Goal: Task Accomplishment & Management: Use online tool/utility

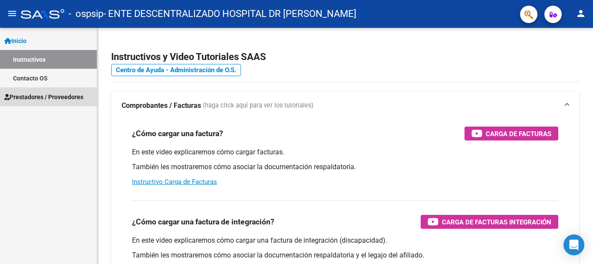
click at [62, 94] on span "Prestadores / Proveedores" at bounding box center [43, 97] width 79 height 10
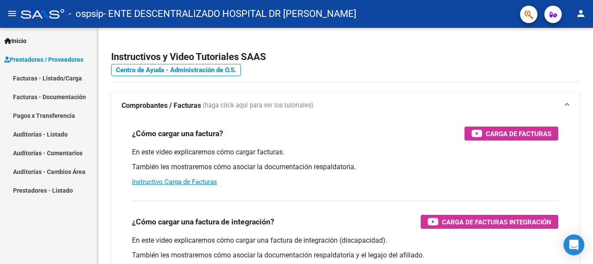
click at [64, 77] on link "Facturas - Listado/Carga" at bounding box center [48, 78] width 97 height 19
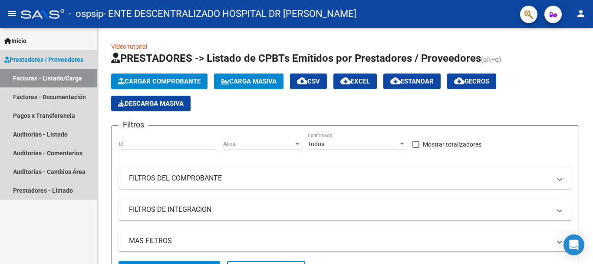
click at [49, 60] on span "Prestadores / Proveedores" at bounding box center [43, 60] width 79 height 10
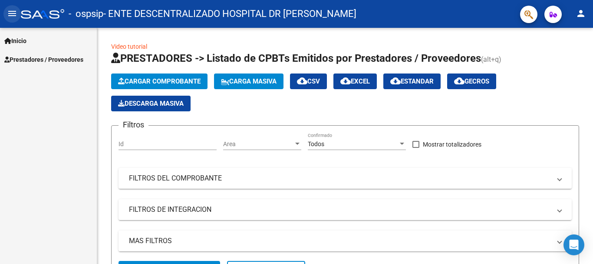
click at [10, 11] on mat-icon "menu" at bounding box center [12, 13] width 10 height 10
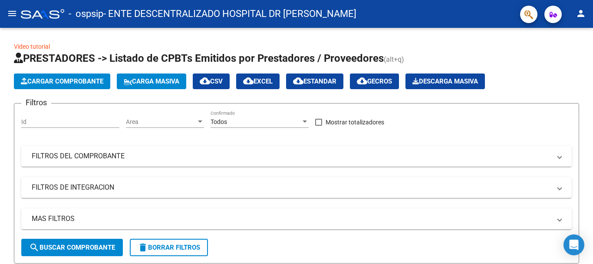
click at [10, 12] on mat-icon "menu" at bounding box center [12, 13] width 10 height 10
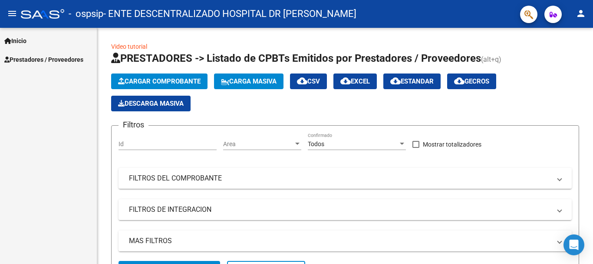
click at [578, 12] on mat-icon "person" at bounding box center [581, 13] width 10 height 10
click at [551, 87] on div at bounding box center [296, 132] width 593 height 264
